Goal: Task Accomplishment & Management: Manage account settings

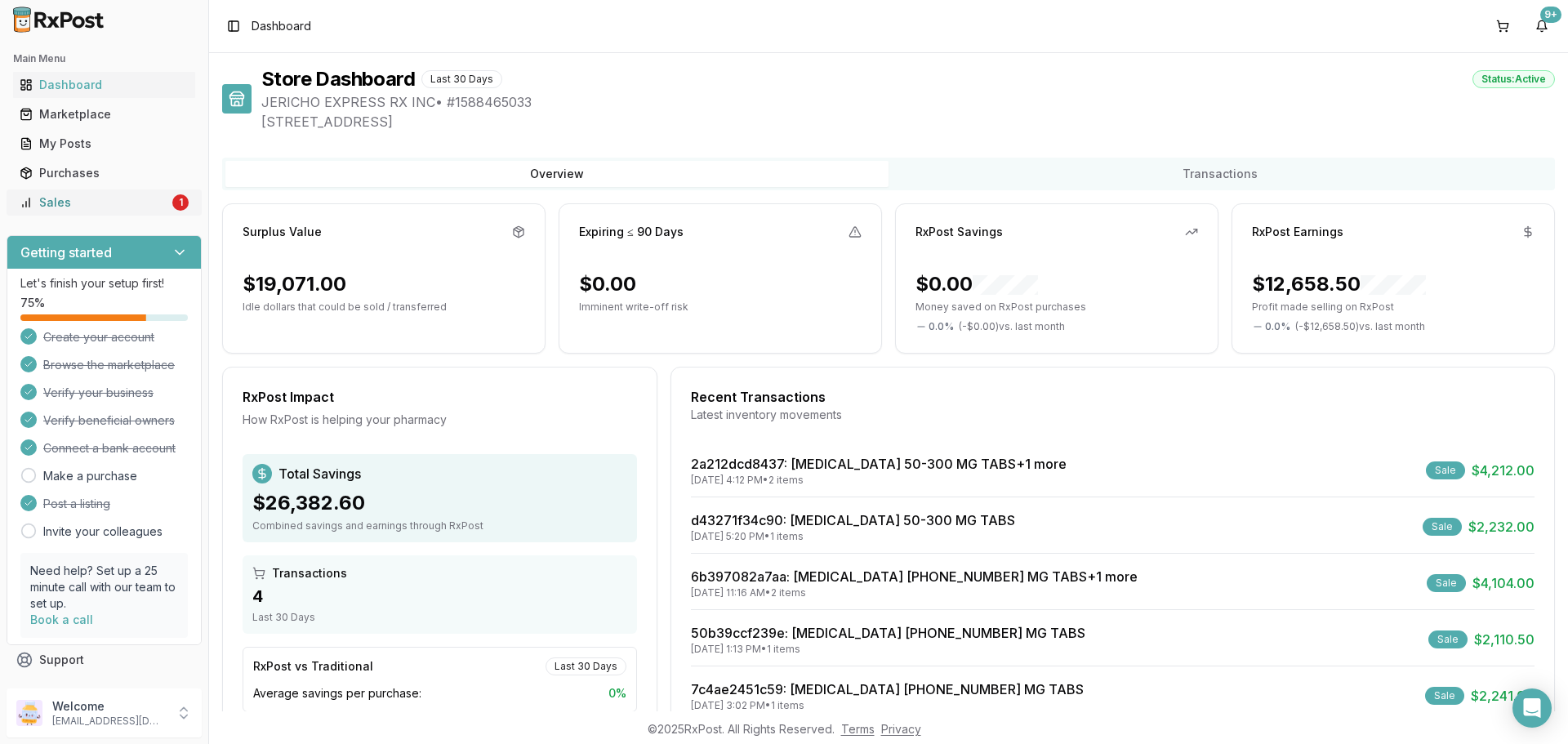
click at [139, 203] on div "Sales" at bounding box center [94, 203] width 149 height 16
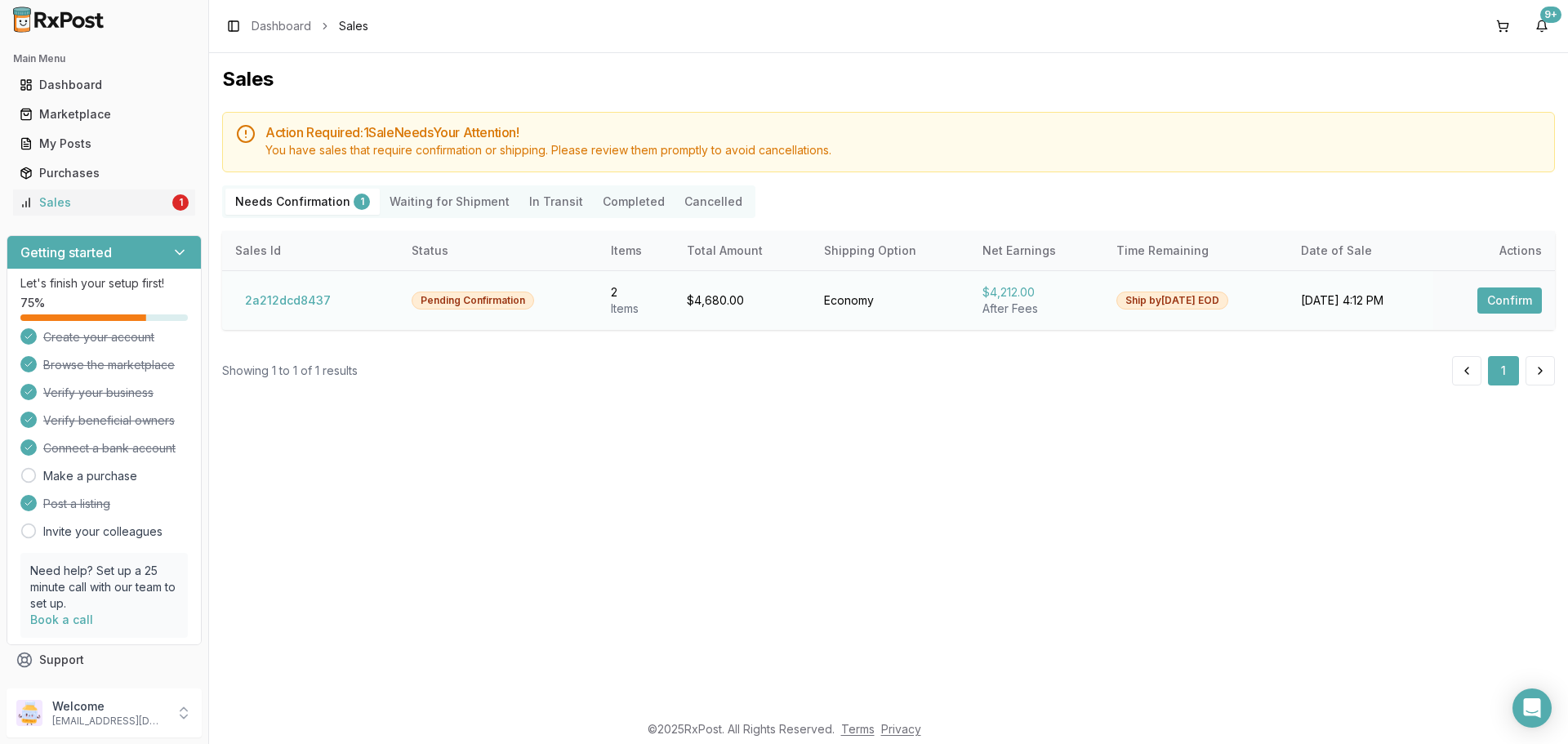
click at [1510, 308] on button "Confirm" at bounding box center [1510, 301] width 64 height 26
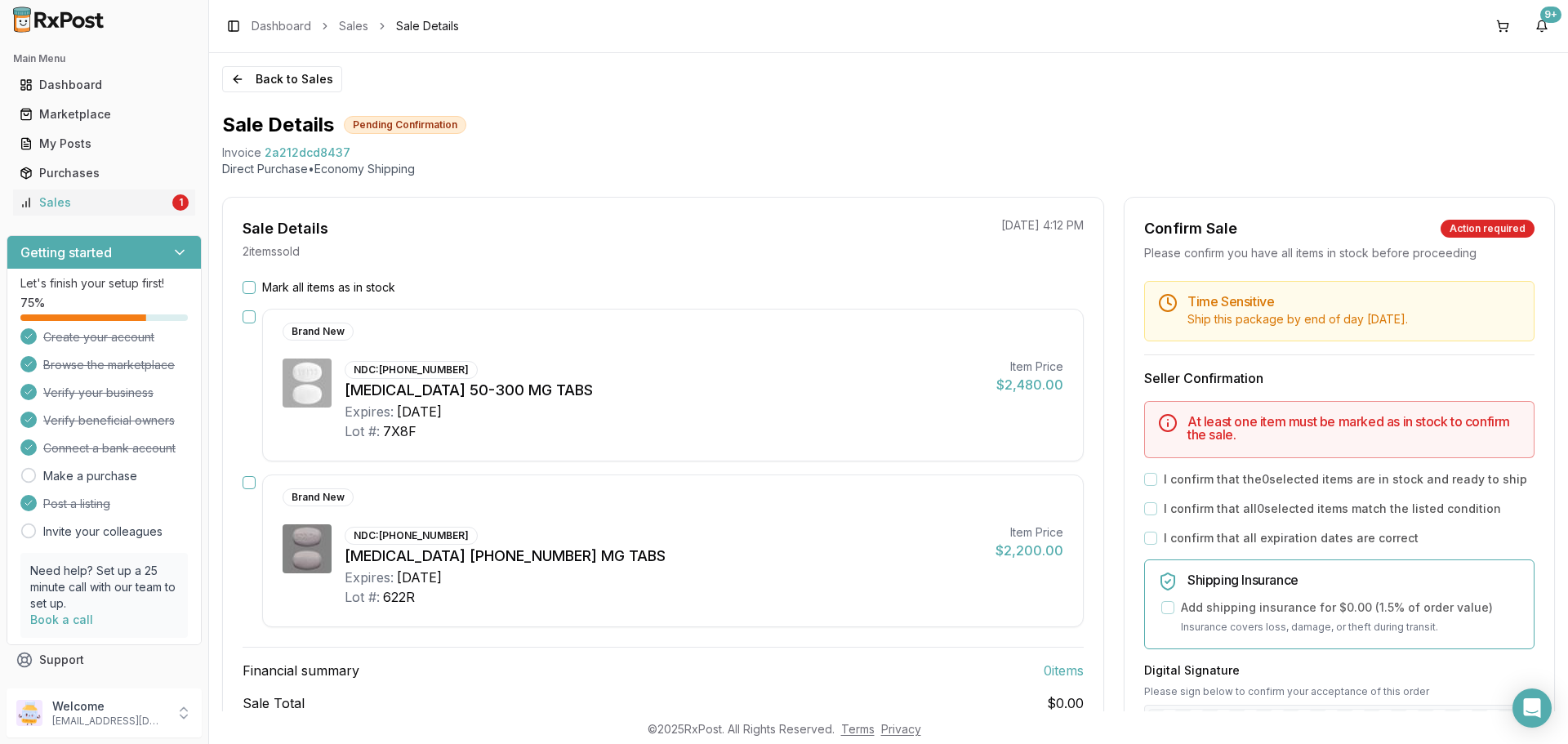
click at [247, 281] on button "Mark all items as in stock" at bounding box center [249, 288] width 13 height 13
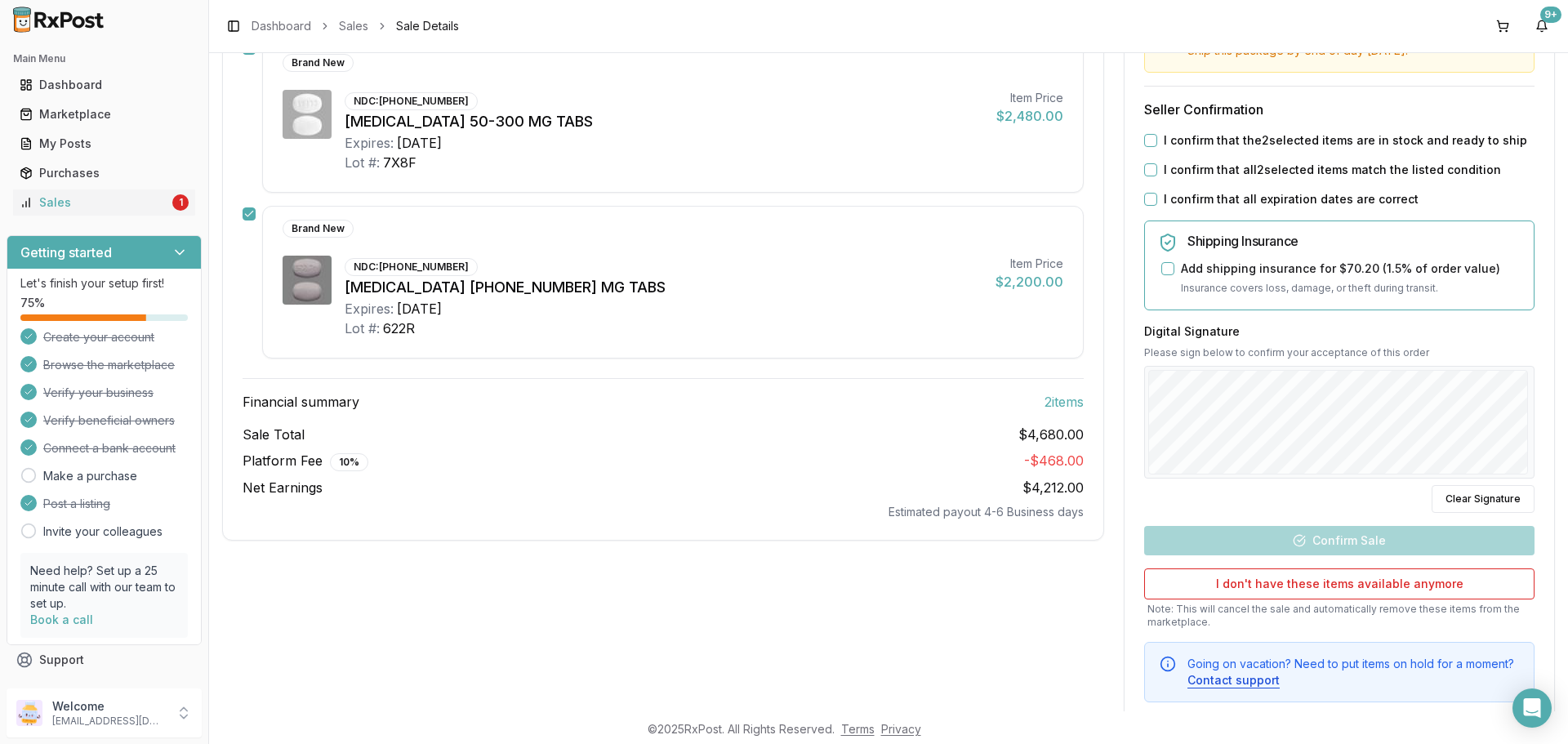
scroll to position [271, 0]
click at [1440, 484] on div "Digital Signature Please sign below to confirm your acceptance of this order Cl…" at bounding box center [1339, 416] width 390 height 190
click at [1151, 138] on button "I confirm that the 2 selected items are in stock and ready to ship" at bounding box center [1151, 138] width 13 height 13
click at [1144, 171] on button "I confirm that all 2 selected items match the listed condition" at bounding box center [1151, 167] width 13 height 13
click at [1139, 199] on div "Time Sensitive Ship this package by end of day Wednesday, September 3rd . Selle…" at bounding box center [1340, 355] width 430 height 690
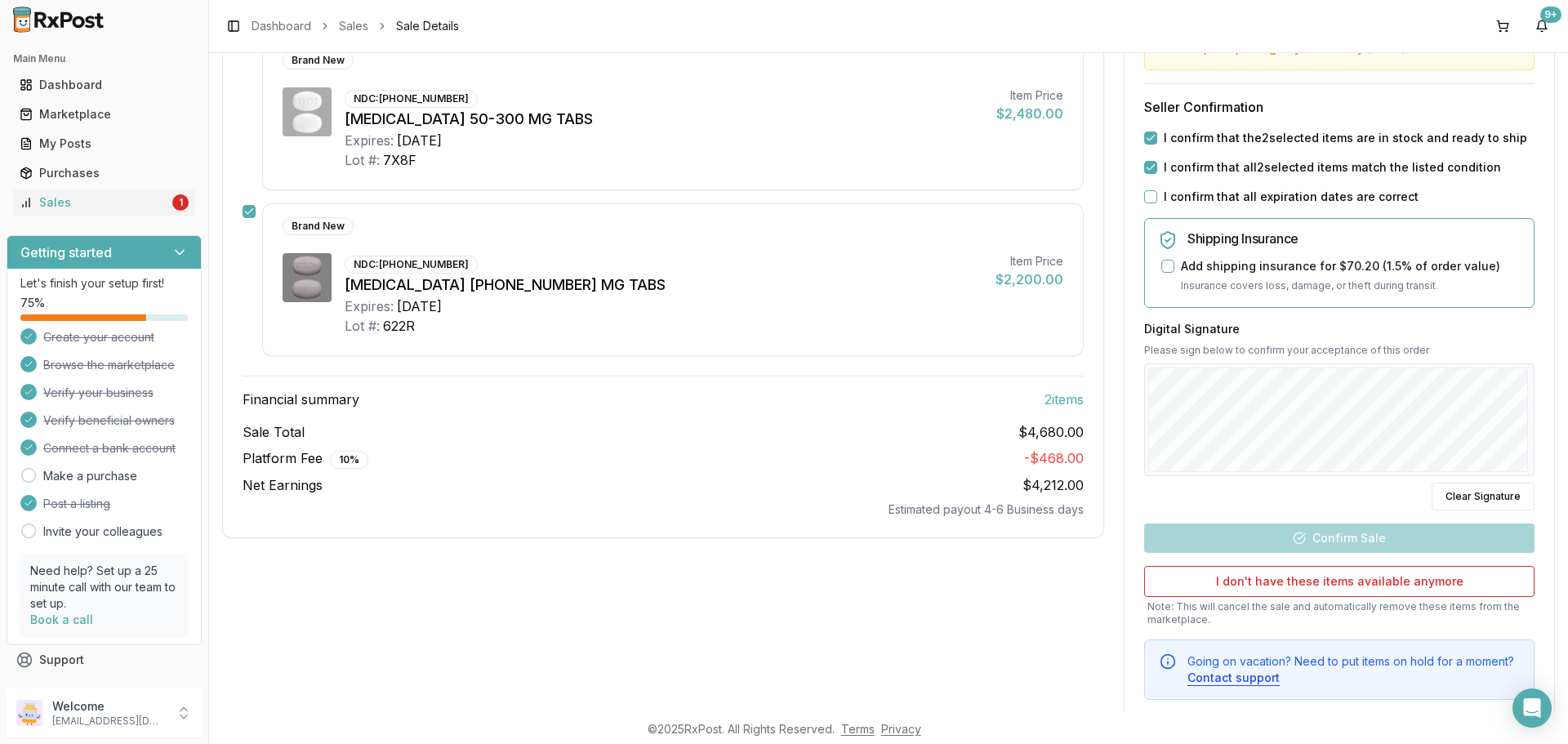
click at [1145, 197] on button "I confirm that all expiration dates are correct" at bounding box center [1151, 197] width 13 height 13
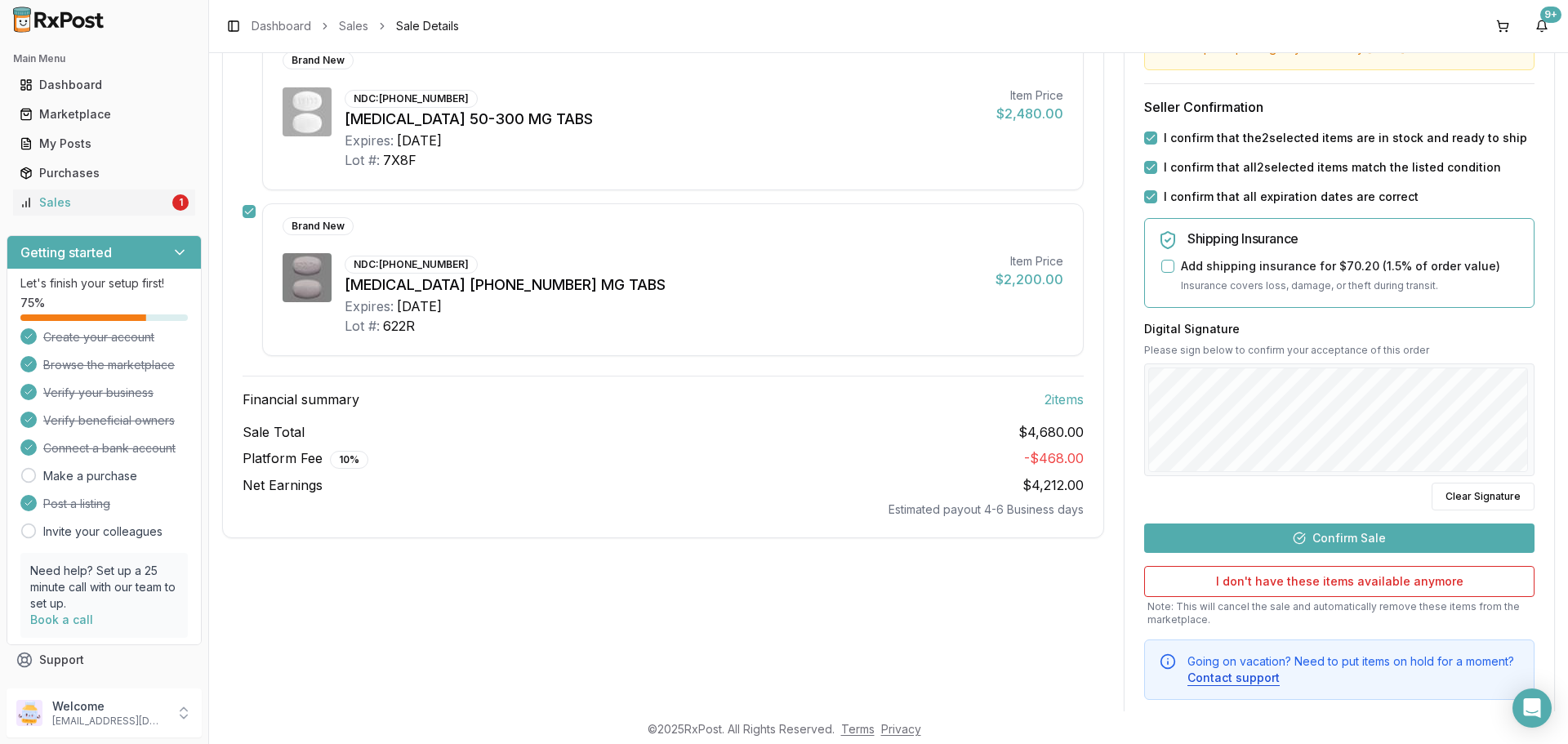
click at [1323, 544] on button "Confirm Sale" at bounding box center [1339, 539] width 390 height 30
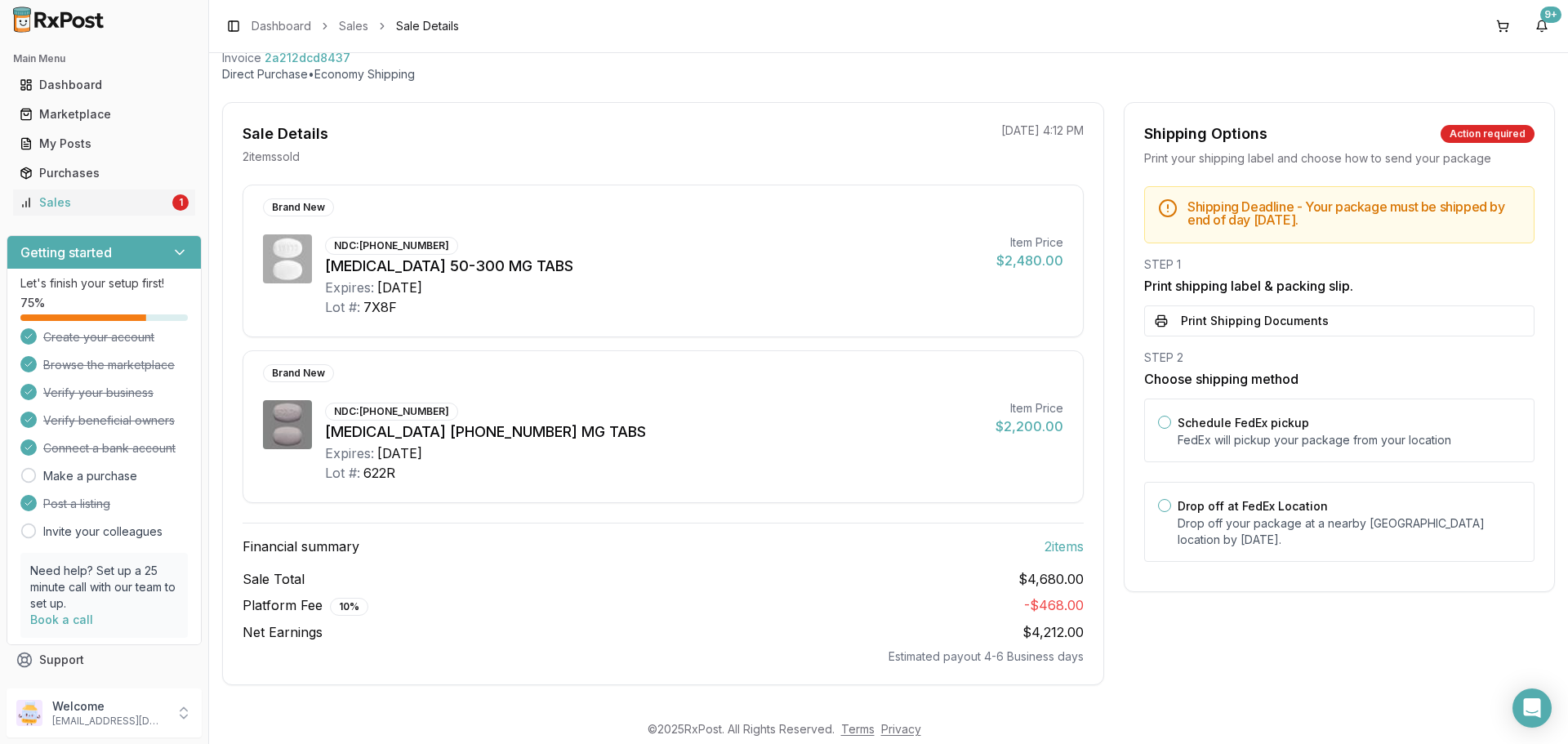
scroll to position [95, 0]
click at [1293, 297] on div "STEP 1 Print shipping label & packing slip. Print Shipping Documents" at bounding box center [1339, 296] width 390 height 80
click at [1269, 326] on button "Print Shipping Documents" at bounding box center [1339, 321] width 390 height 31
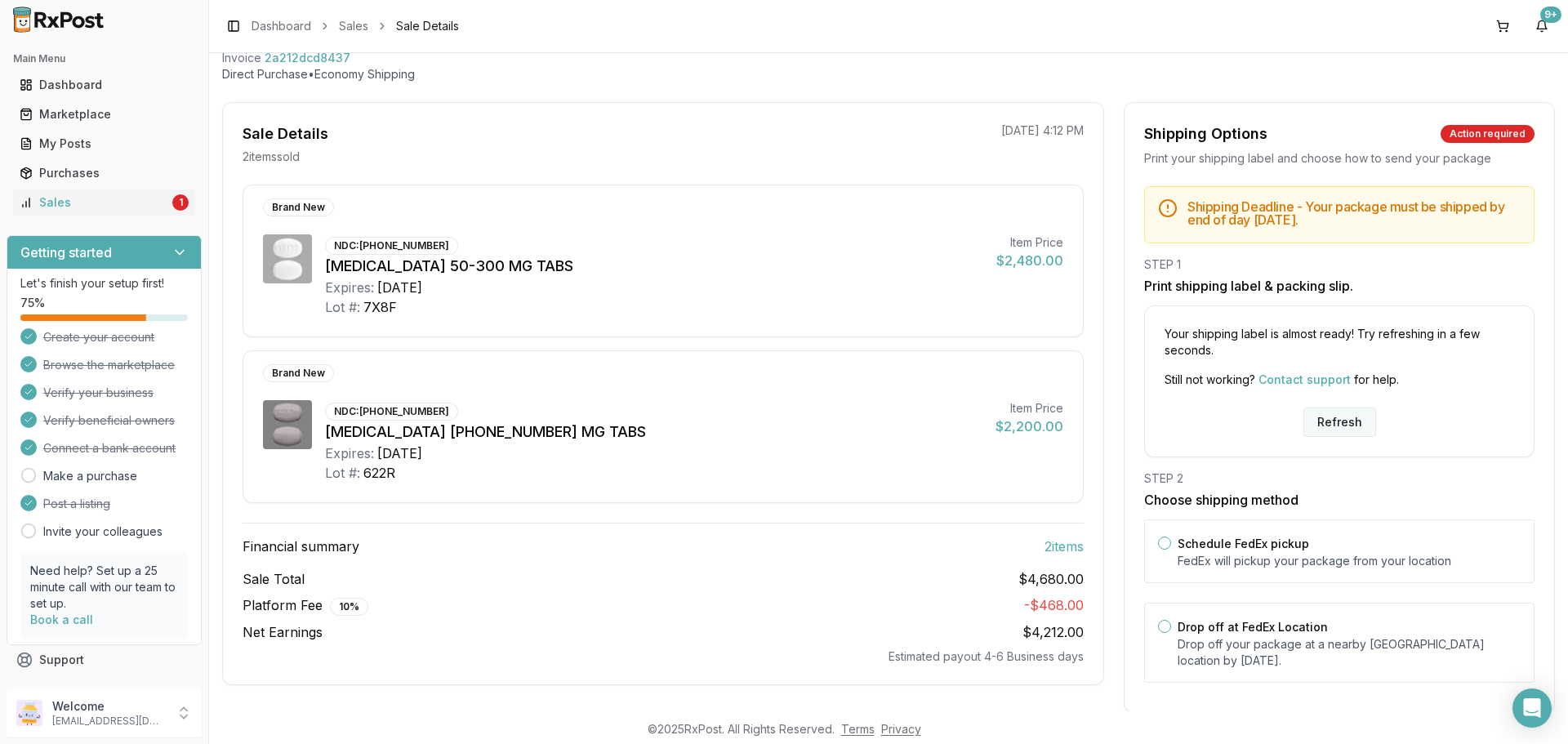
click at [1334, 428] on button "Refresh" at bounding box center [1340, 422] width 73 height 30
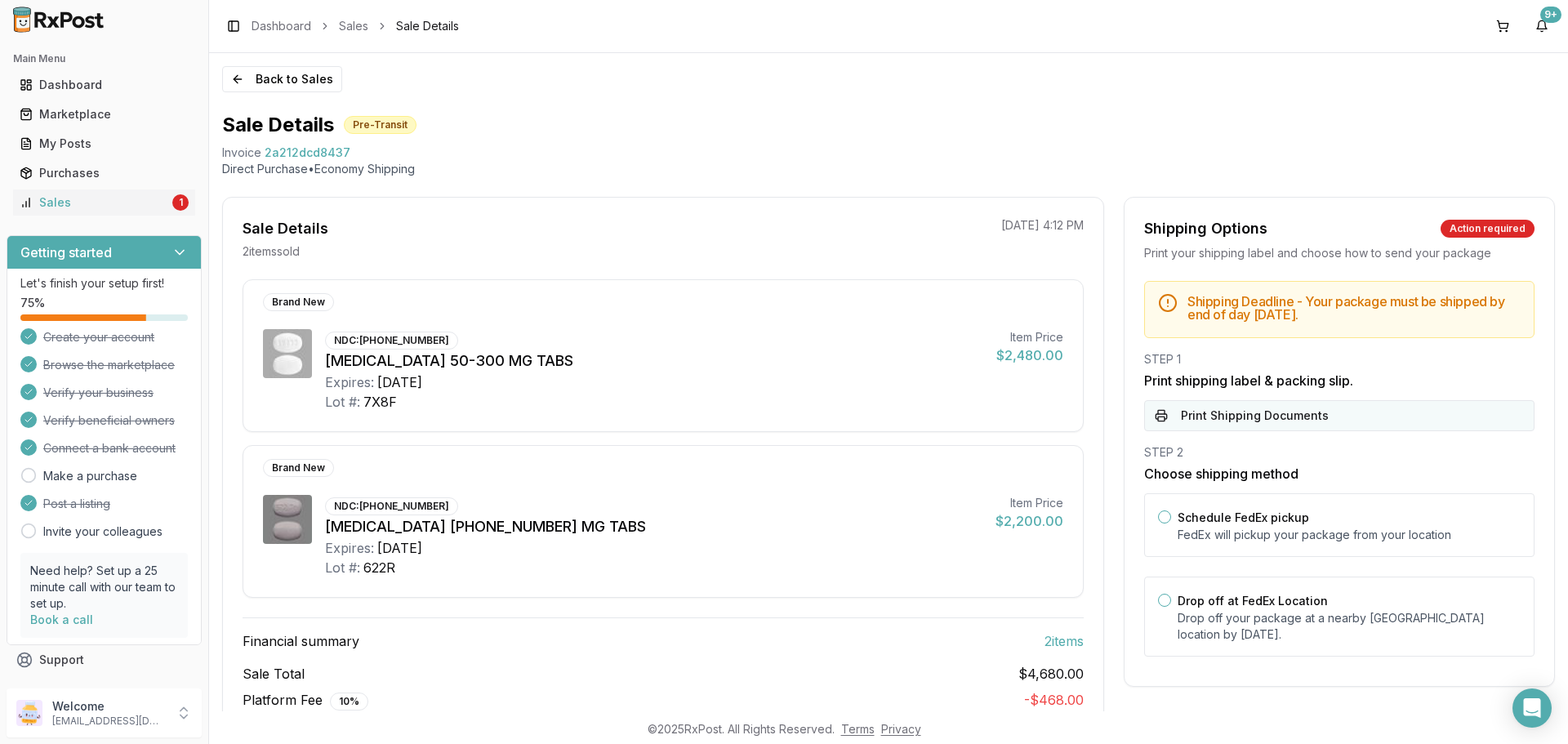
click at [1320, 421] on button "Print Shipping Documents" at bounding box center [1339, 416] width 390 height 31
